Goal: Information Seeking & Learning: Understand process/instructions

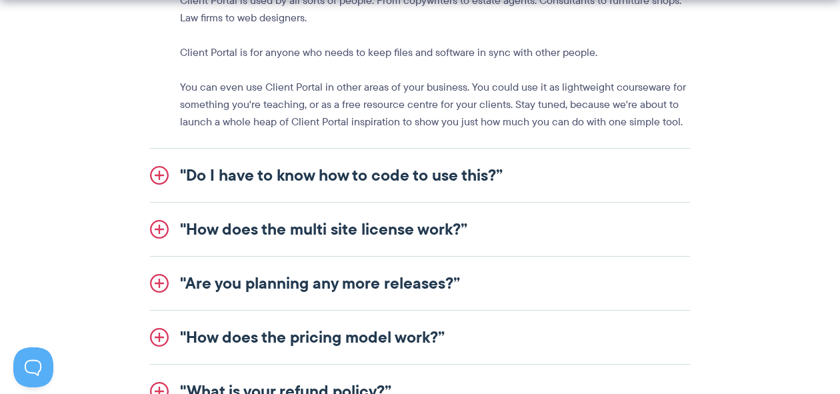
scroll to position [1712, 0]
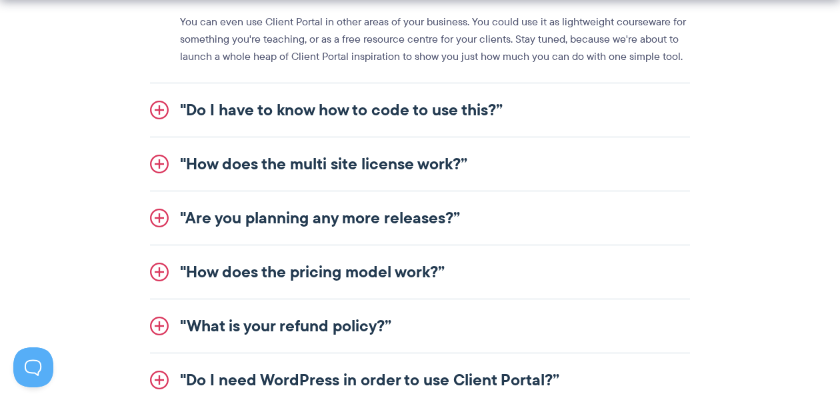
click at [157, 269] on link ""How does the pricing model work?”" at bounding box center [420, 271] width 540 height 53
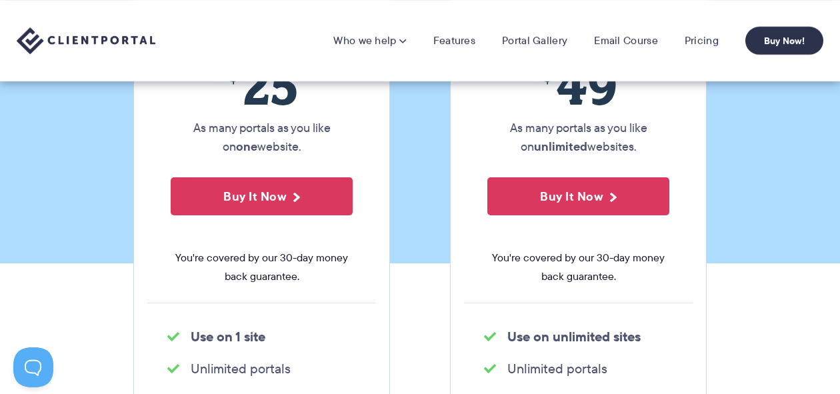
scroll to position [0, 0]
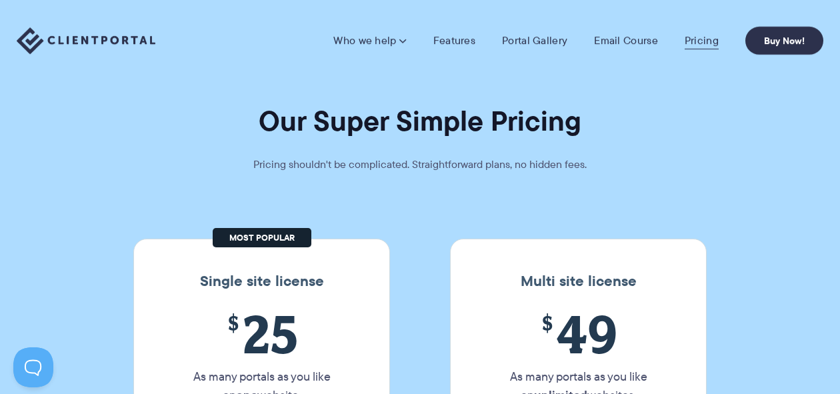
click at [707, 41] on link "Pricing" at bounding box center [701, 40] width 34 height 13
